Goal: Task Accomplishment & Management: Use online tool/utility

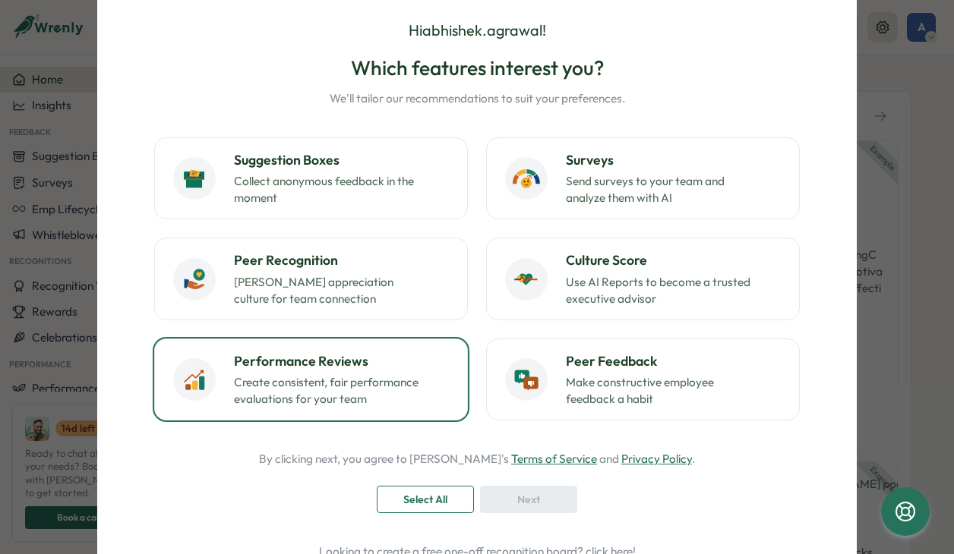
click at [343, 404] on p "Create consistent, fair performance evaluations for your team" at bounding box center [329, 390] width 190 height 33
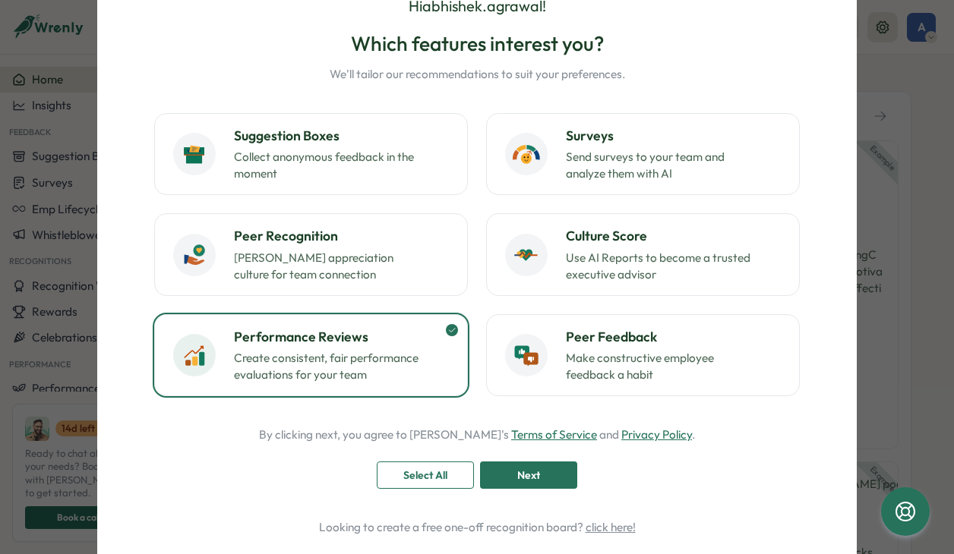
scroll to position [82, 0]
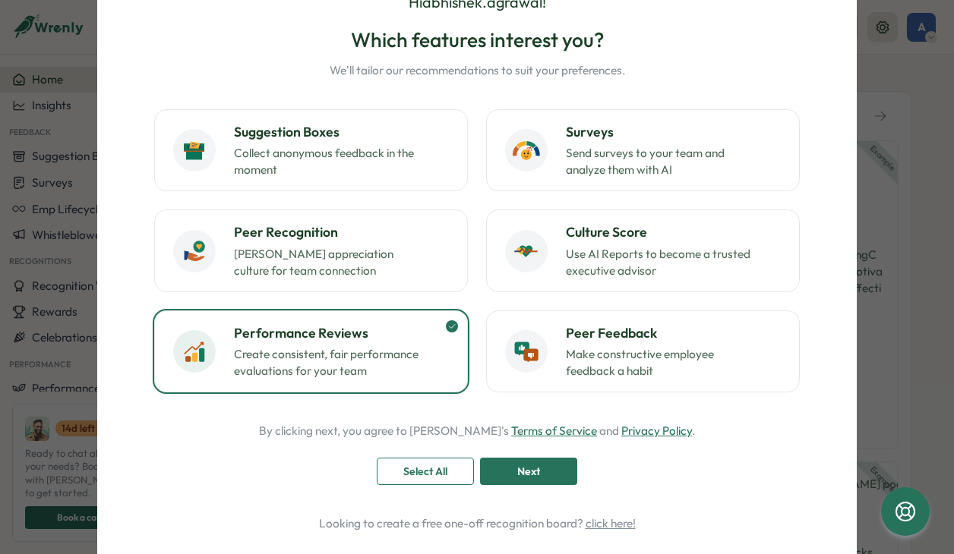
click at [448, 333] on button "Performance Reviews Create consistent, fair performance evaluations for your te…" at bounding box center [311, 352] width 314 height 82
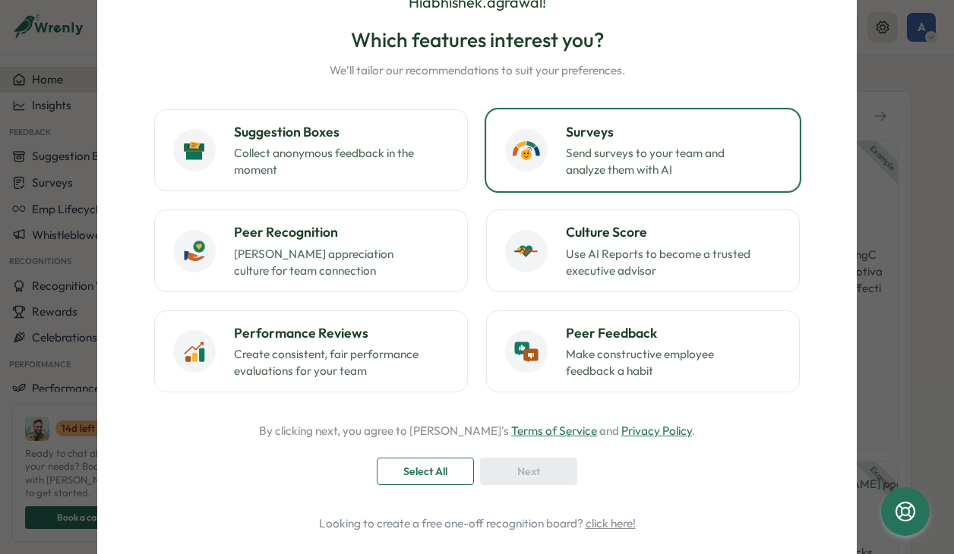
click at [633, 166] on p "Send surveys to your team and analyze them with AI" at bounding box center [661, 161] width 190 height 33
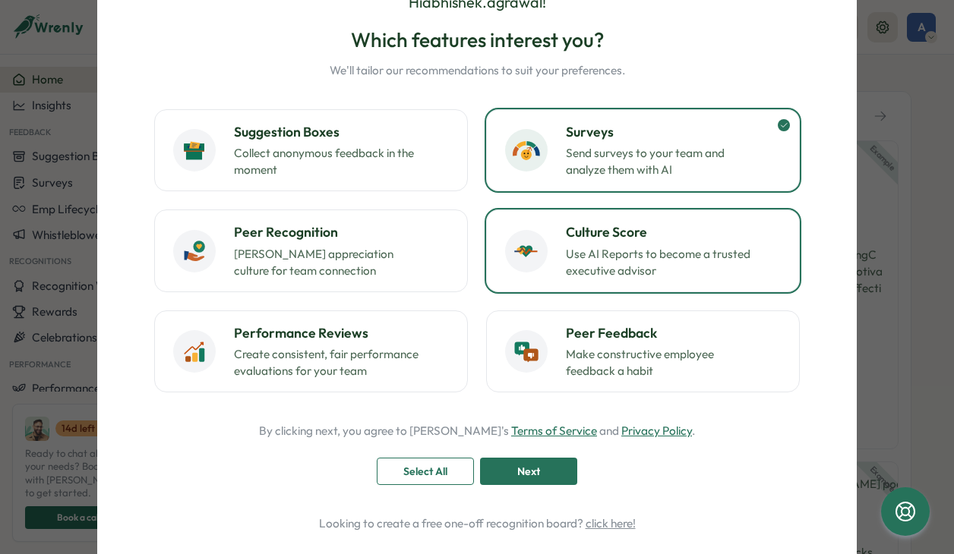
click at [582, 242] on h3 "Culture Score" at bounding box center [673, 233] width 215 height 20
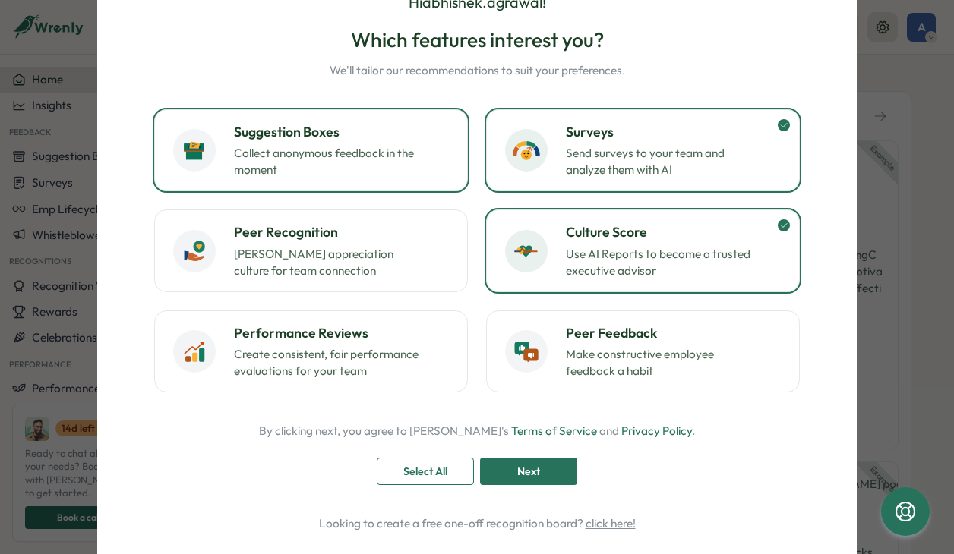
click at [292, 169] on p "Collect anonymous feedback in the moment" at bounding box center [329, 161] width 190 height 33
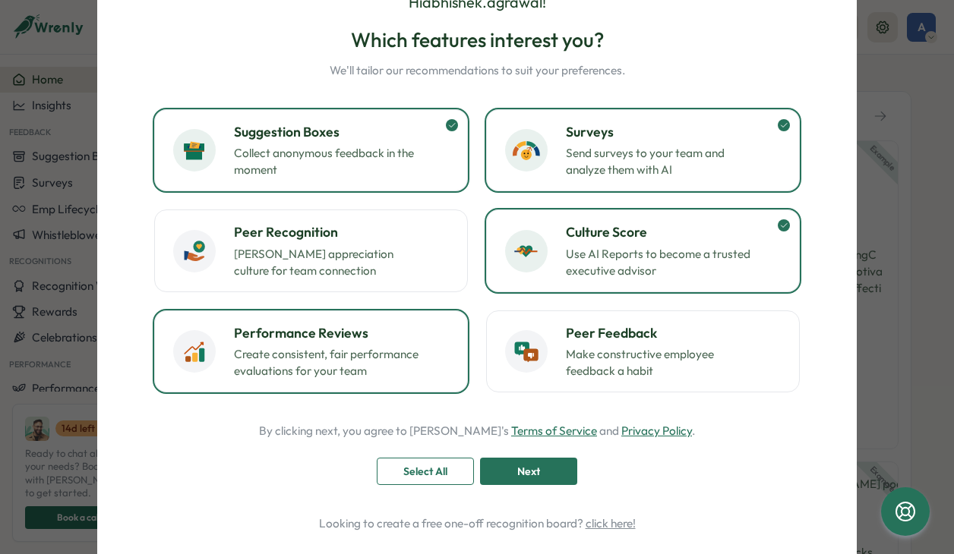
click at [276, 367] on p "Create consistent, fair performance evaluations for your team" at bounding box center [329, 362] width 190 height 33
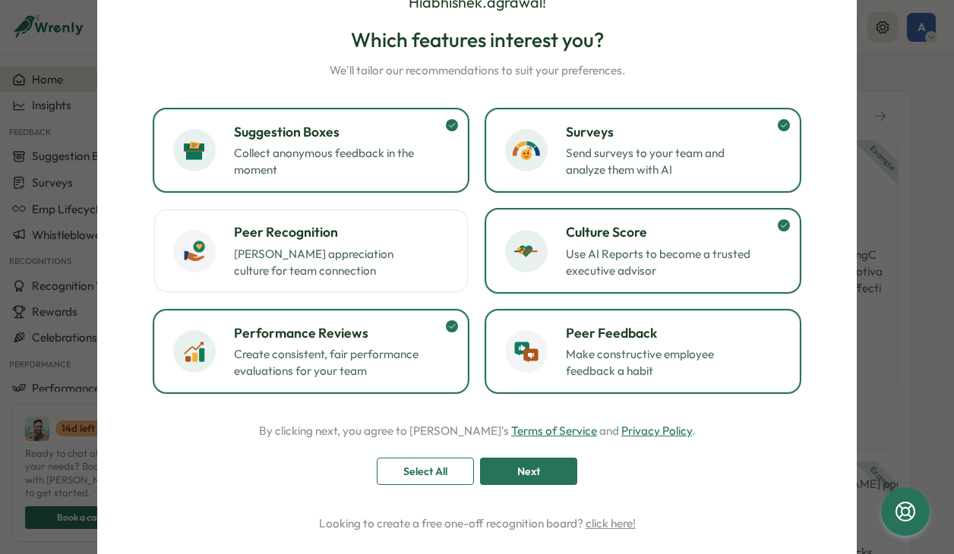
click at [576, 366] on p "Make constructive employee feedback a habit" at bounding box center [661, 362] width 190 height 33
click at [547, 460] on div "Next" at bounding box center [528, 472] width 68 height 26
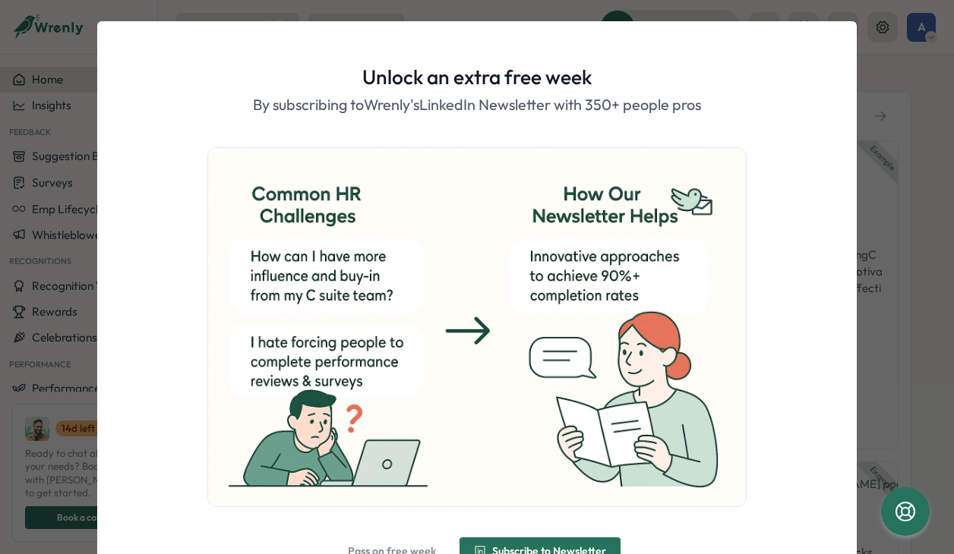
scroll to position [13, 0]
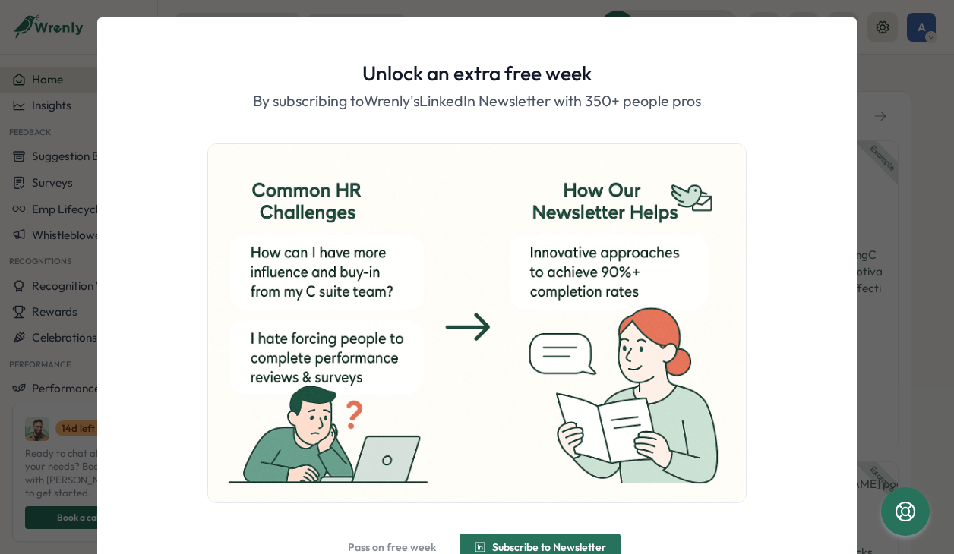
click at [409, 106] on p "By subscribing to Wrenly's LinkedIn Newsletter with 350+ people pros" at bounding box center [477, 102] width 448 height 24
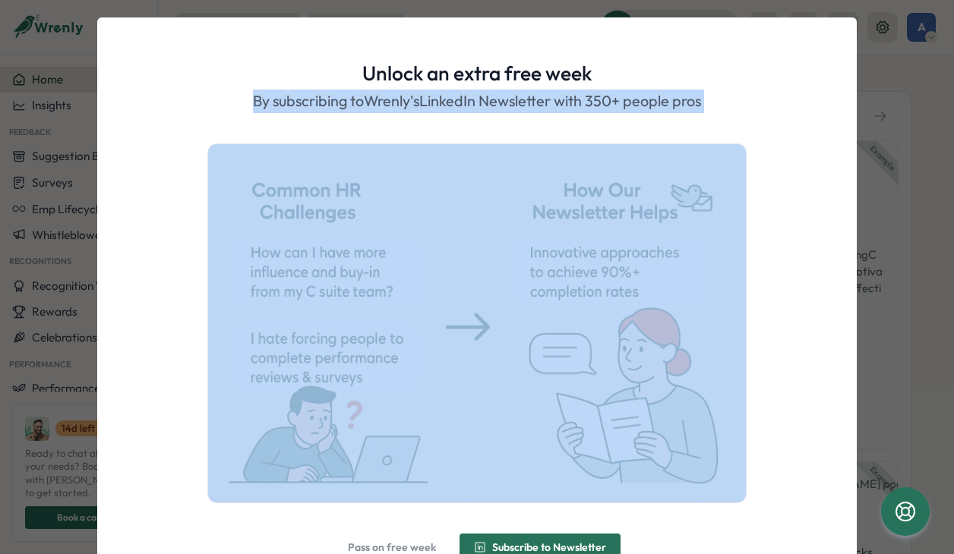
click at [409, 106] on p "By subscribing to Wrenly's LinkedIn Newsletter with 350+ people pros" at bounding box center [477, 102] width 448 height 24
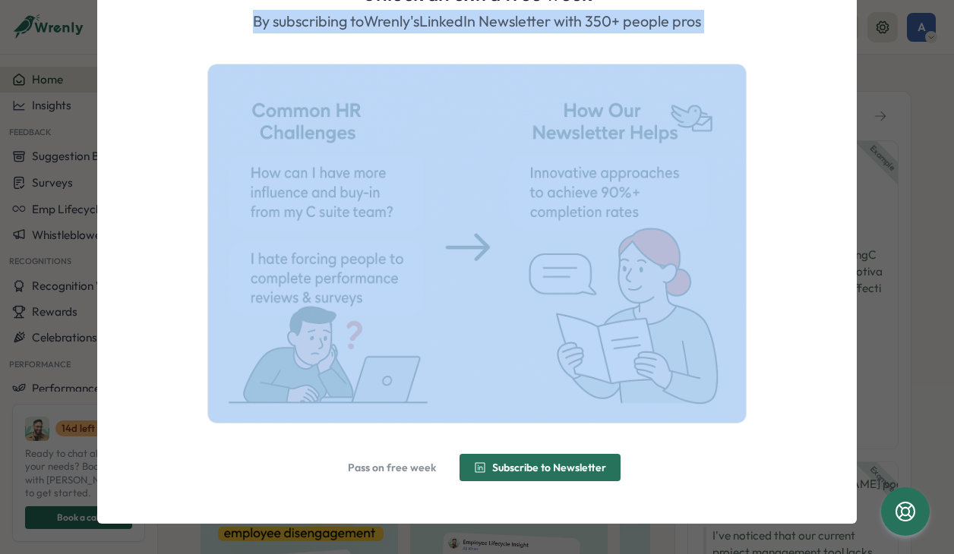
click at [492, 465] on span "Subscribe to Newsletter" at bounding box center [549, 468] width 114 height 11
click at [482, 475] on span "Alright, done!" at bounding box center [477, 468] width 84 height 26
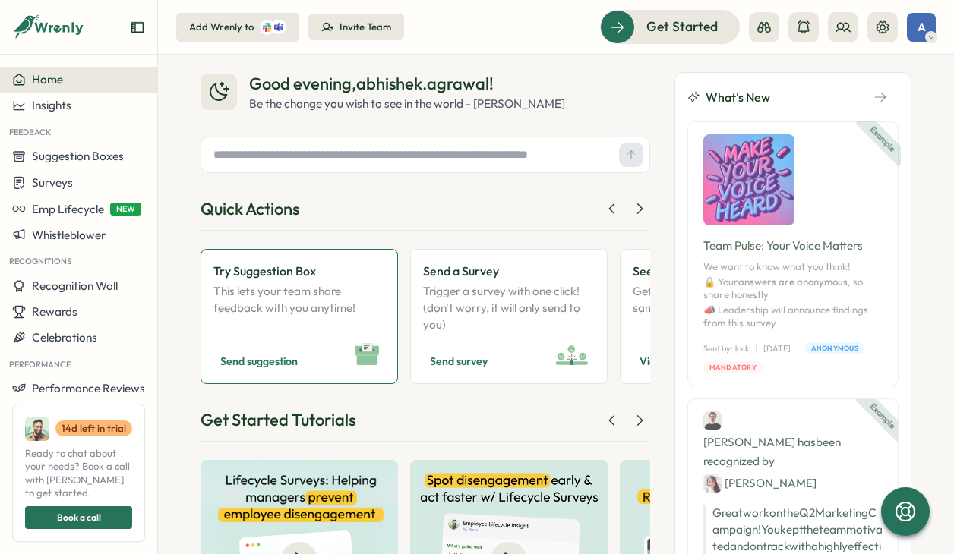
scroll to position [22, 0]
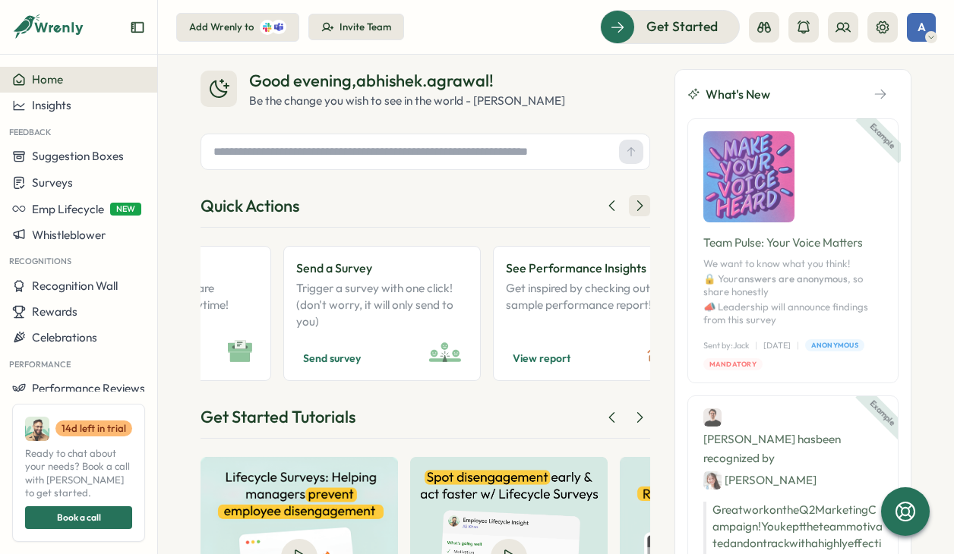
click at [637, 203] on icon at bounding box center [639, 205] width 15 height 15
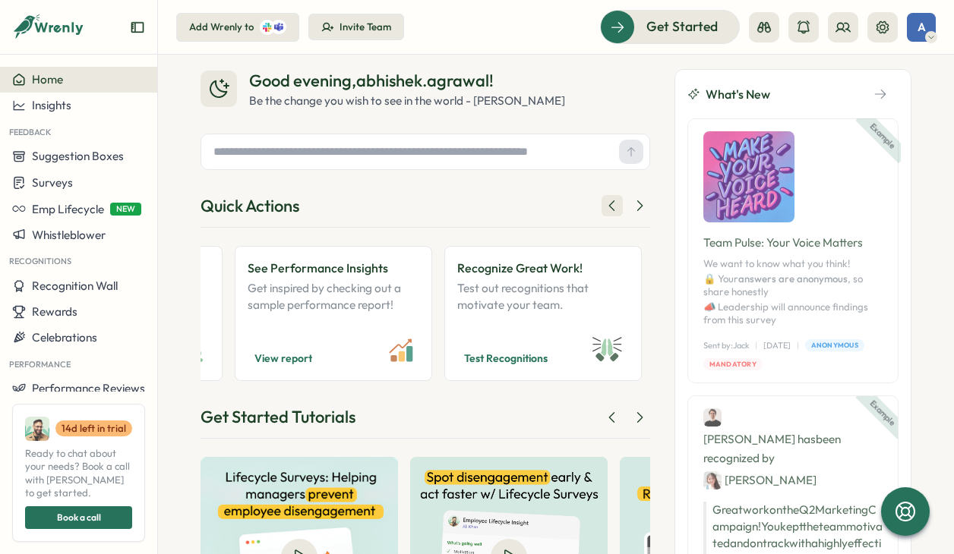
click at [609, 207] on icon at bounding box center [612, 205] width 15 height 15
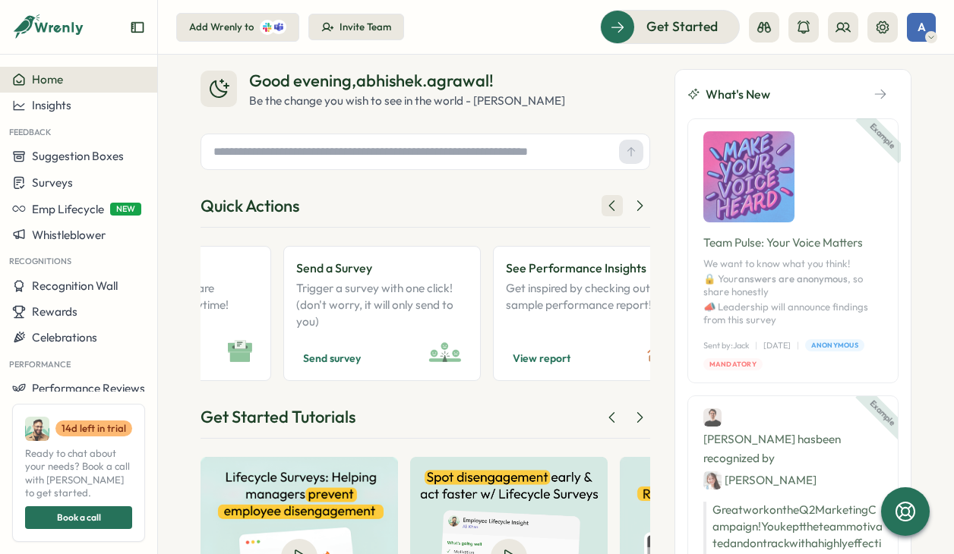
click at [609, 207] on icon at bounding box center [612, 205] width 15 height 15
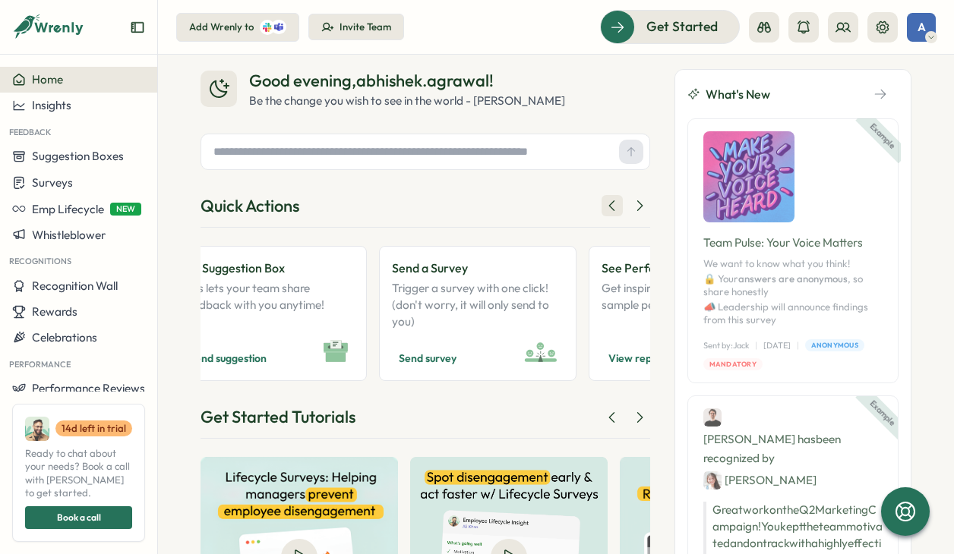
scroll to position [0, 0]
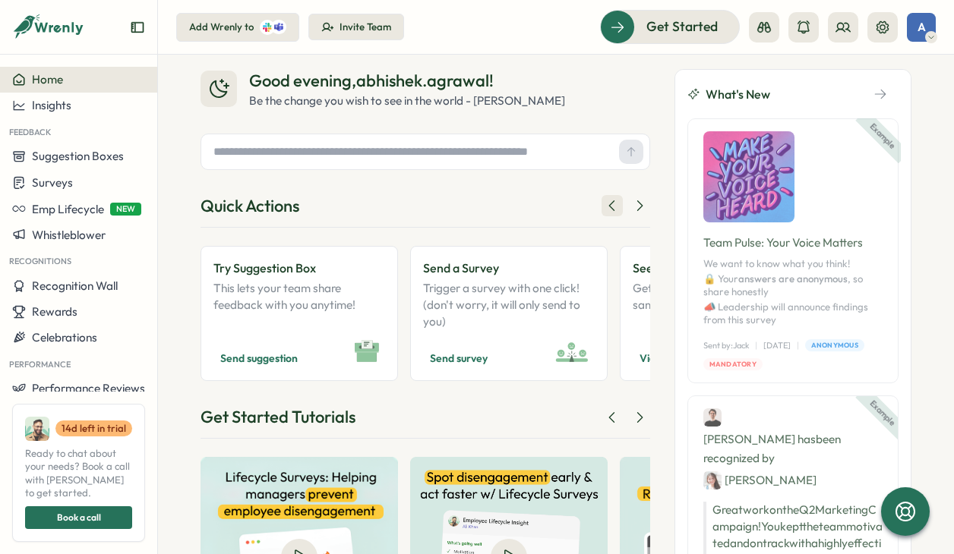
click at [609, 207] on icon at bounding box center [612, 205] width 15 height 15
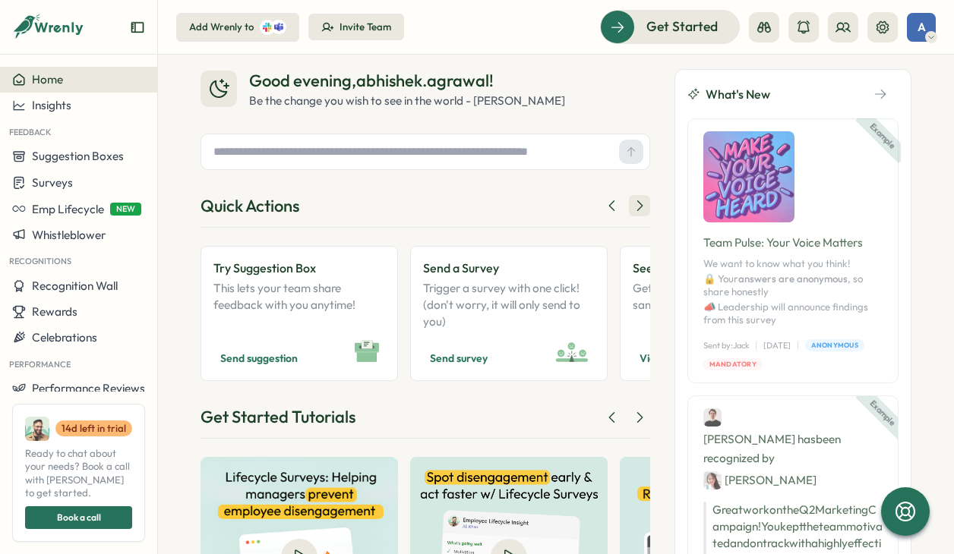
click at [633, 207] on icon at bounding box center [639, 205] width 15 height 15
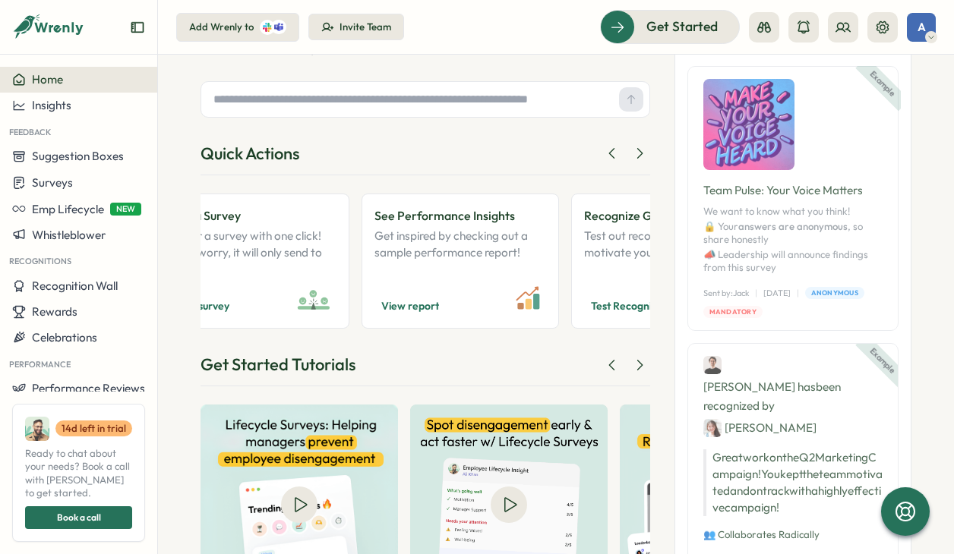
scroll to position [161, 0]
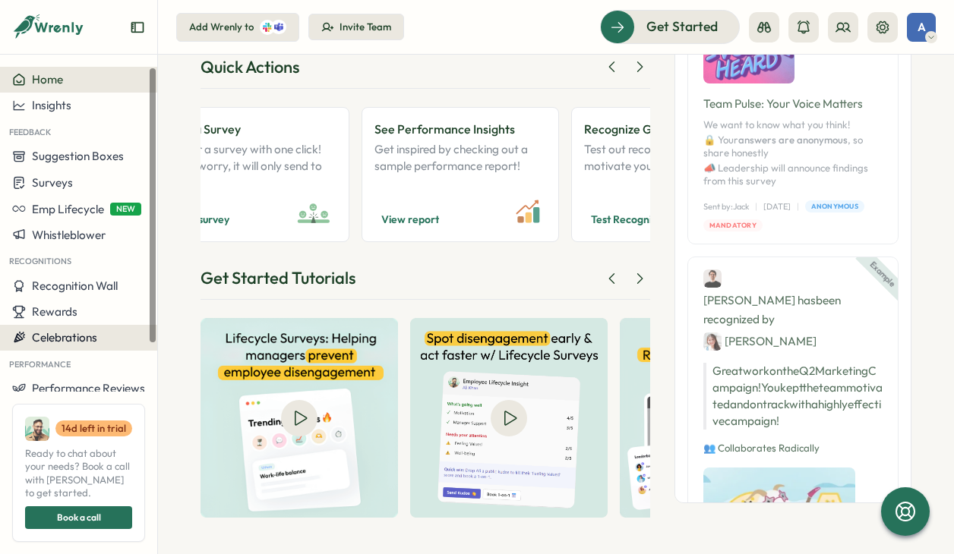
click at [68, 343] on span "Celebrations" at bounding box center [64, 337] width 65 height 14
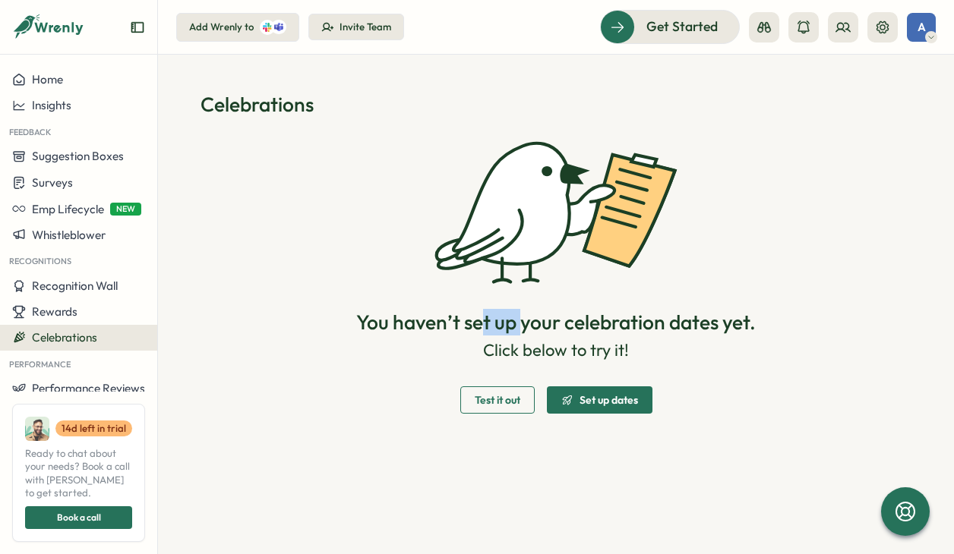
drag, startPoint x: 476, startPoint y: 316, endPoint x: 522, endPoint y: 322, distance: 46.0
click at [522, 322] on span "You haven’t set up your celebration dates yet." at bounding box center [556, 322] width 400 height 27
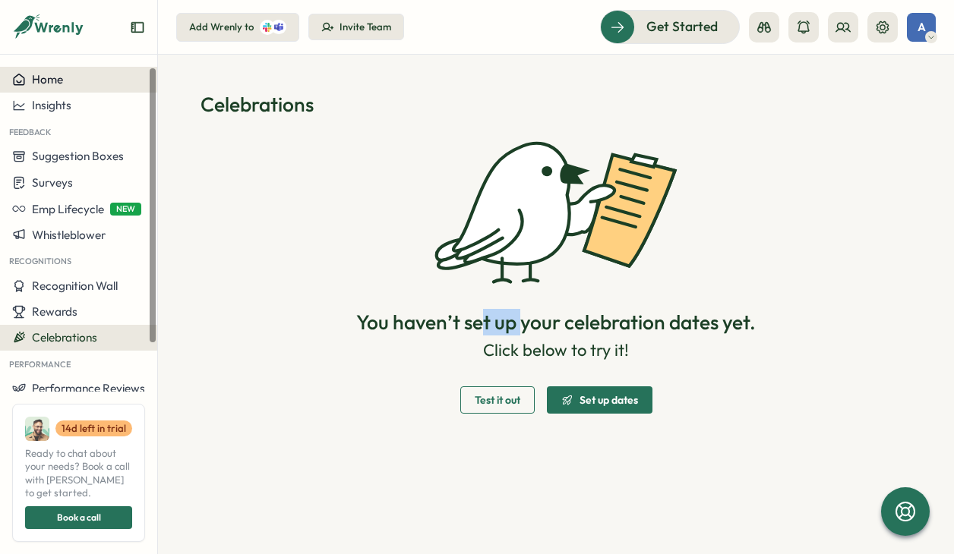
click at [57, 88] on button "Home" at bounding box center [78, 80] width 157 height 26
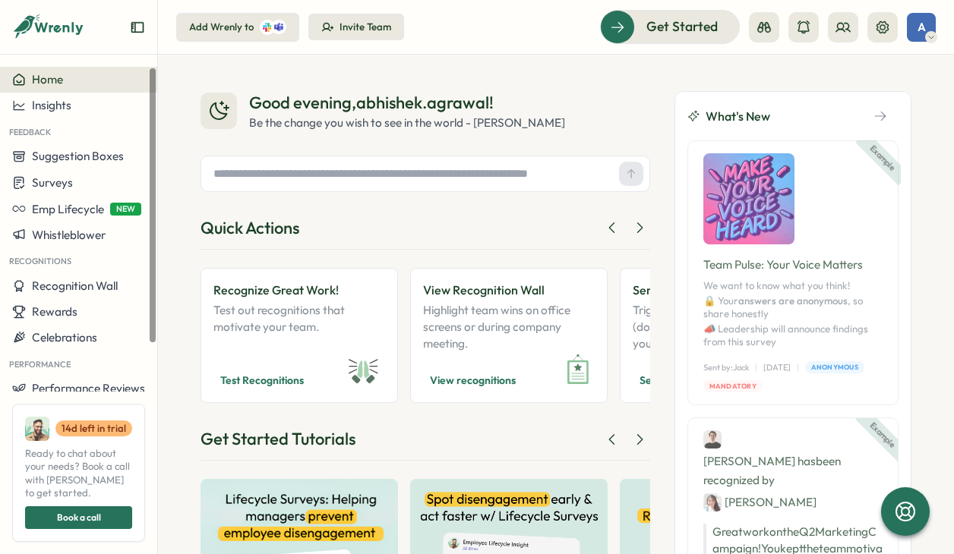
click at [191, 33] on div "Add Wrenly to" at bounding box center [221, 28] width 65 height 14
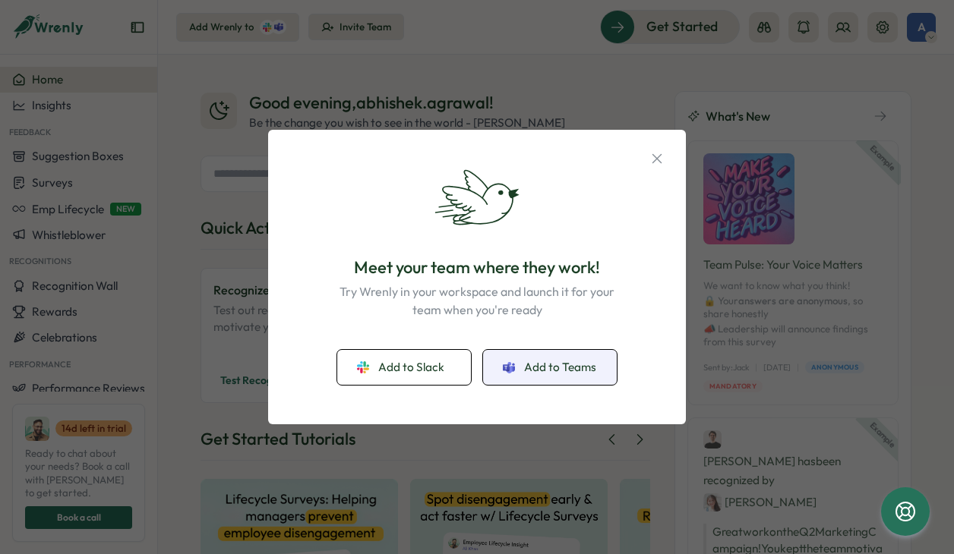
click at [548, 371] on span "Add to Teams" at bounding box center [560, 367] width 72 height 17
